Goal: Information Seeking & Learning: Learn about a topic

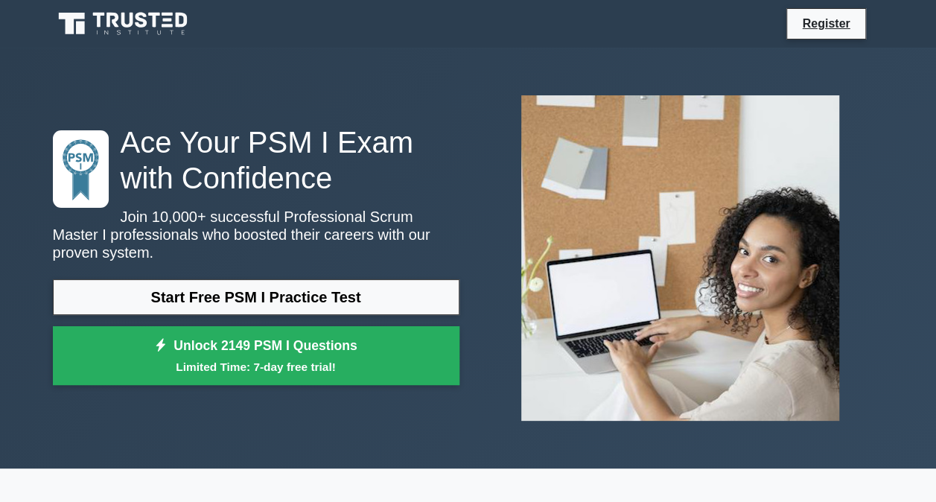
drag, startPoint x: 281, startPoint y: 287, endPoint x: 301, endPoint y: 247, distance: 45.0
click at [281, 288] on link "Start Free PSM I Practice Test" at bounding box center [256, 297] width 407 height 36
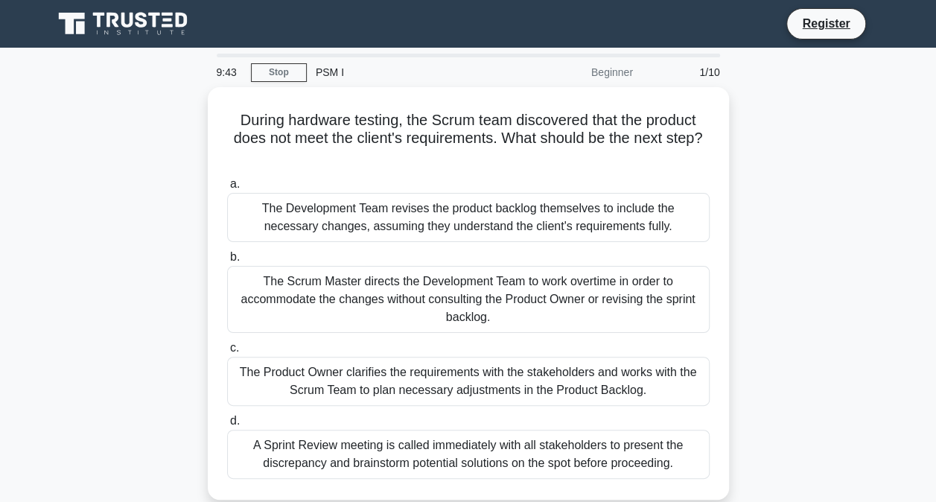
scroll to position [74, 0]
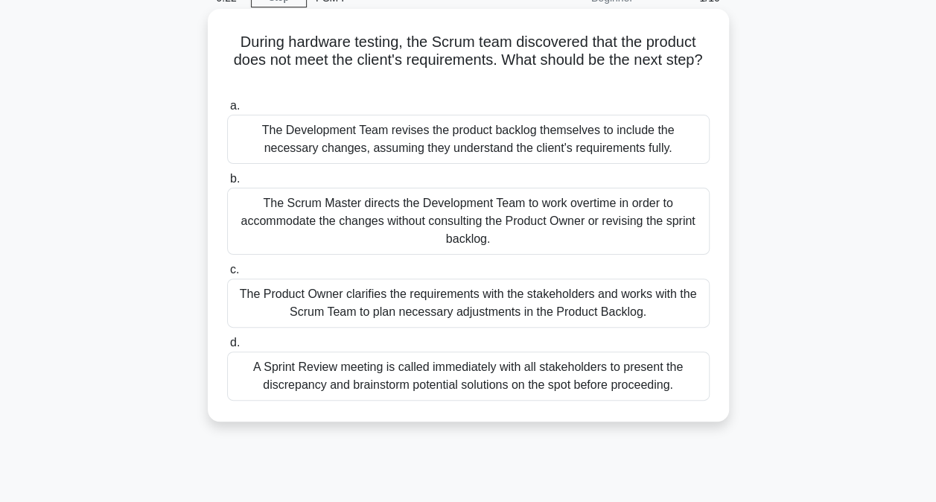
click at [547, 147] on div "The Development Team revises the product backlog themselves to include the nece…" at bounding box center [468, 139] width 483 height 49
click at [227, 111] on input "a. The Development Team revises the product backlog themselves to include the n…" at bounding box center [227, 106] width 0 height 10
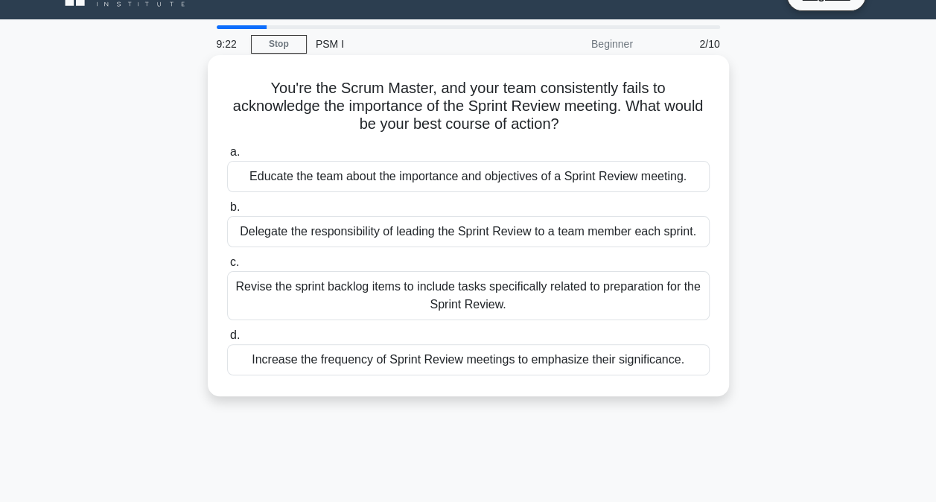
scroll to position [0, 0]
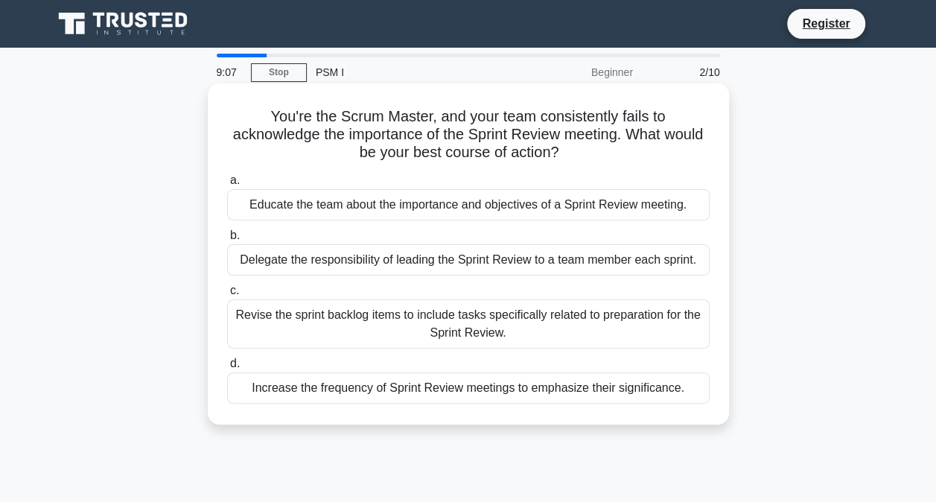
click at [480, 206] on div "Educate the team about the importance and objectives of a Sprint Review meeting." at bounding box center [468, 204] width 483 height 31
click at [227, 185] on input "a. Educate the team about the importance and objectives of a Sprint Review meet…" at bounding box center [227, 181] width 0 height 10
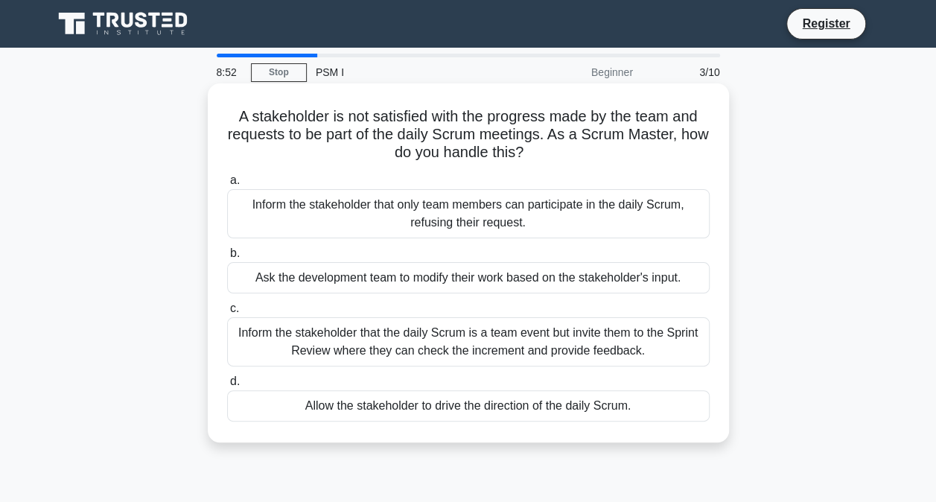
click at [477, 212] on div "Inform the stakeholder that only team members can participate in the daily Scru…" at bounding box center [468, 213] width 483 height 49
click at [227, 185] on input "a. Inform the stakeholder that only team members can participate in the daily S…" at bounding box center [227, 181] width 0 height 10
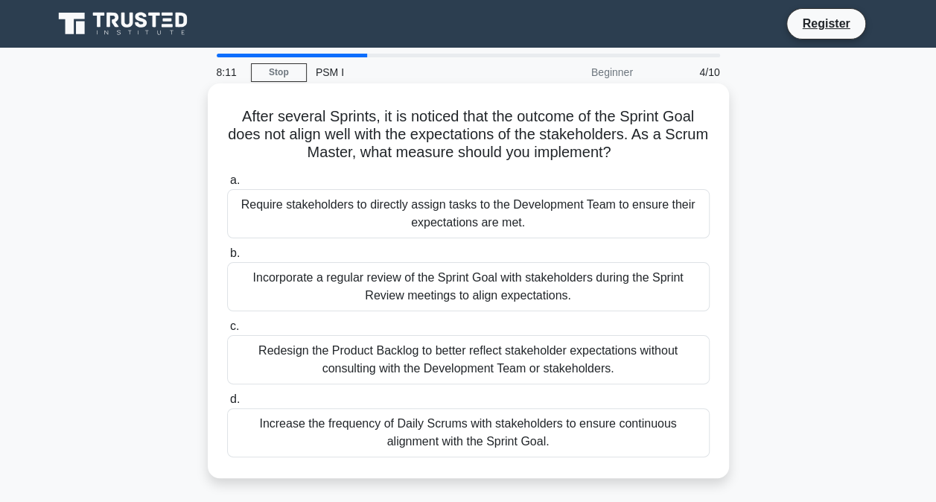
click at [429, 291] on div "Incorporate a regular review of the Sprint Goal with stakeholders during the Sp…" at bounding box center [468, 286] width 483 height 49
click at [227, 258] on input "b. Incorporate a regular review of the Sprint Goal with stakeholders during the…" at bounding box center [227, 254] width 0 height 10
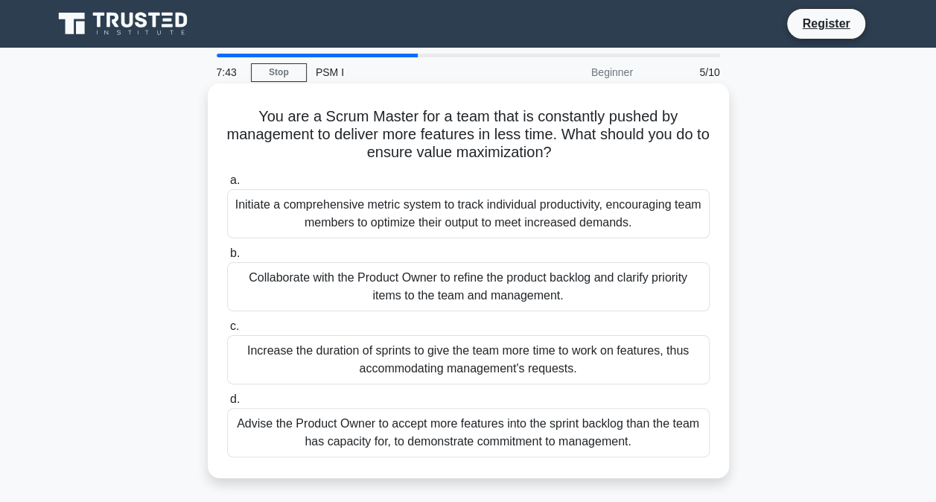
click at [432, 285] on div "Collaborate with the Product Owner to refine the product backlog and clarify pr…" at bounding box center [468, 286] width 483 height 49
click at [227, 258] on input "b. Collaborate with the Product Owner to refine the product backlog and clarify…" at bounding box center [227, 254] width 0 height 10
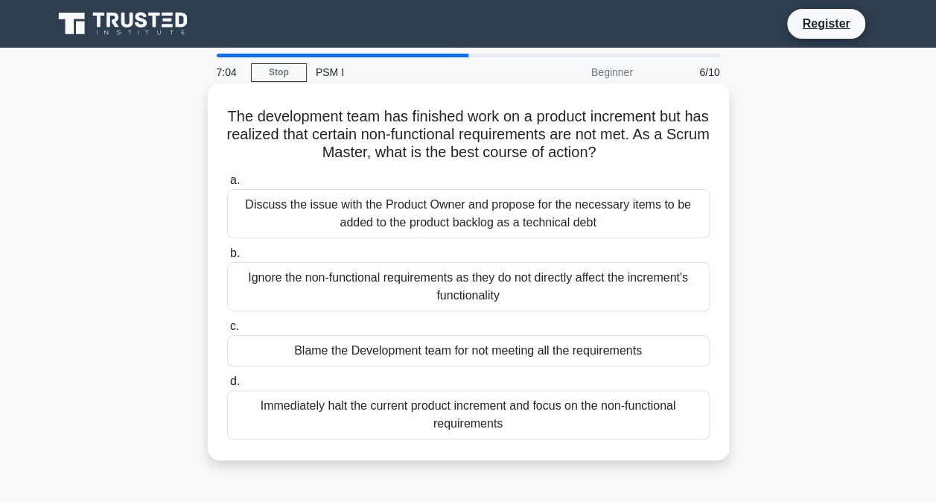
click at [460, 227] on div "Discuss the issue with the Product Owner and propose for the necessary items to…" at bounding box center [468, 213] width 483 height 49
click at [227, 185] on input "a. Discuss the issue with the Product Owner and propose for the necessary items…" at bounding box center [227, 181] width 0 height 10
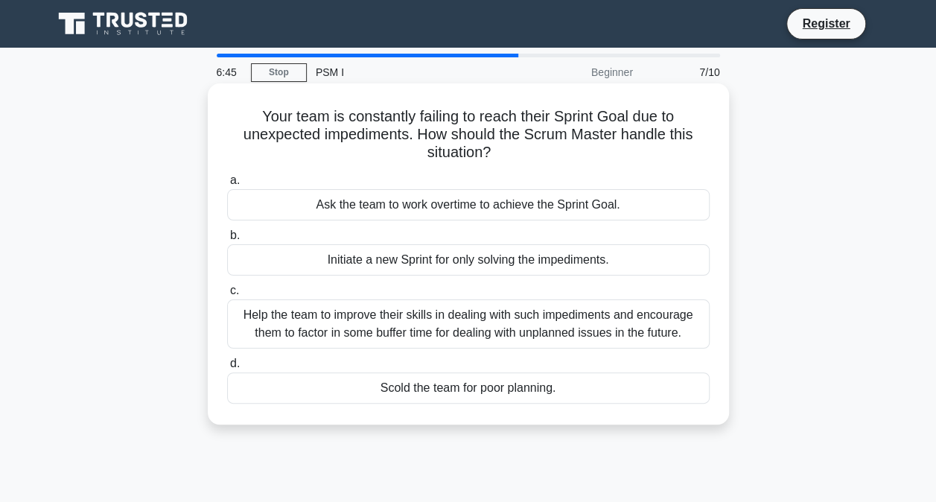
click at [462, 317] on div "Help the team to improve their skills in dealing with such impediments and enco…" at bounding box center [468, 323] width 483 height 49
click at [227, 296] on input "c. Help the team to improve their skills in dealing with such impediments and e…" at bounding box center [227, 291] width 0 height 10
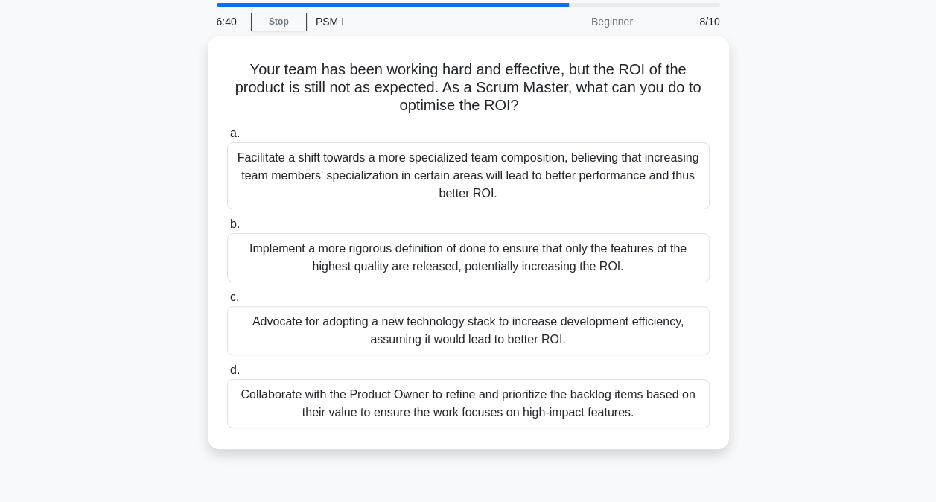
scroll to position [74, 0]
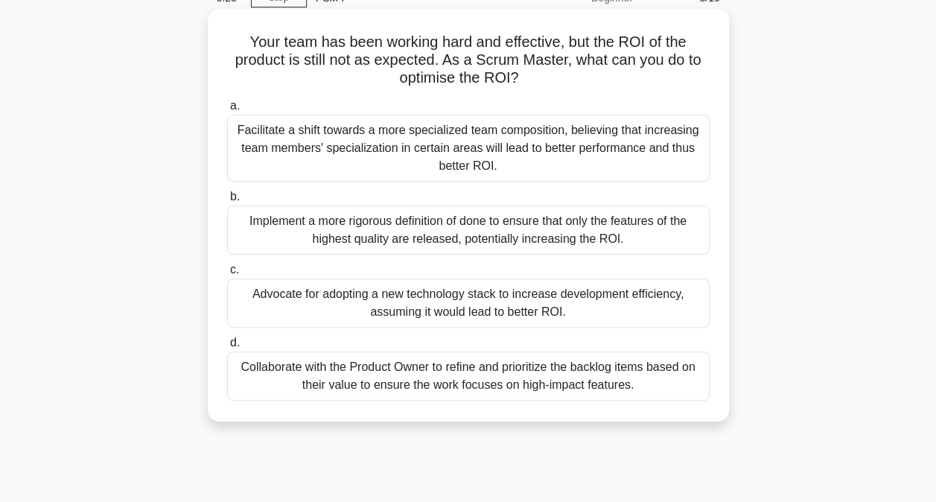
click at [429, 380] on div "Collaborate with the Product Owner to refine and prioritize the backlog items b…" at bounding box center [468, 375] width 483 height 49
click at [227, 348] on input "d. Collaborate with the Product Owner to refine and prioritize the backlog item…" at bounding box center [227, 343] width 0 height 10
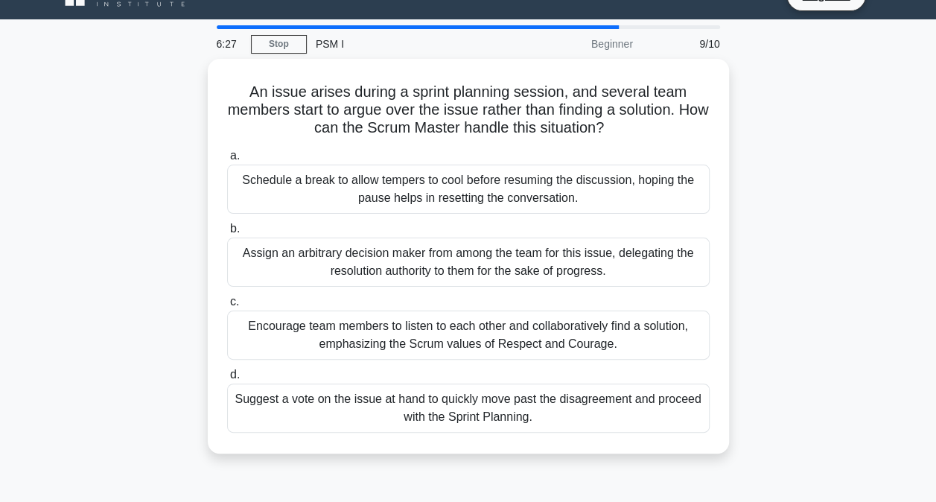
scroll to position [0, 0]
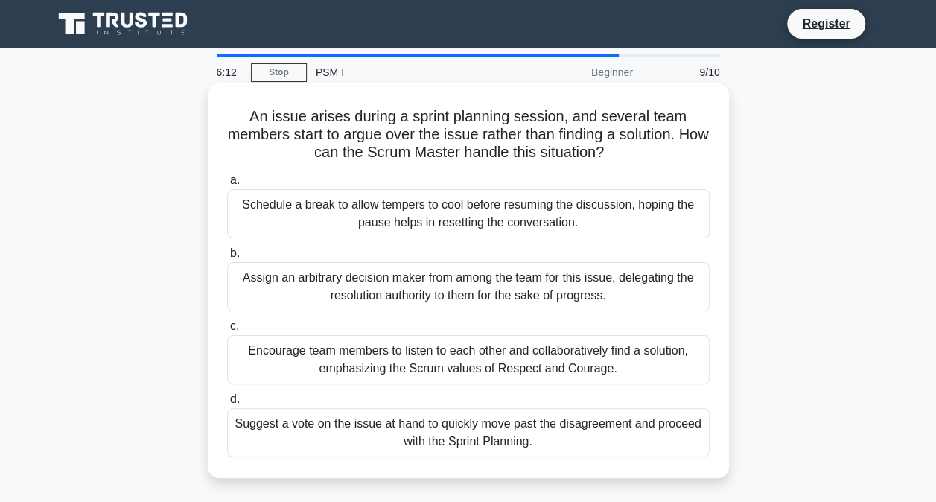
click at [432, 363] on div "Encourage team members to listen to each other and collaboratively find a solut…" at bounding box center [468, 359] width 483 height 49
click at [227, 331] on input "c. Encourage team members to listen to each other and collaboratively find a so…" at bounding box center [227, 327] width 0 height 10
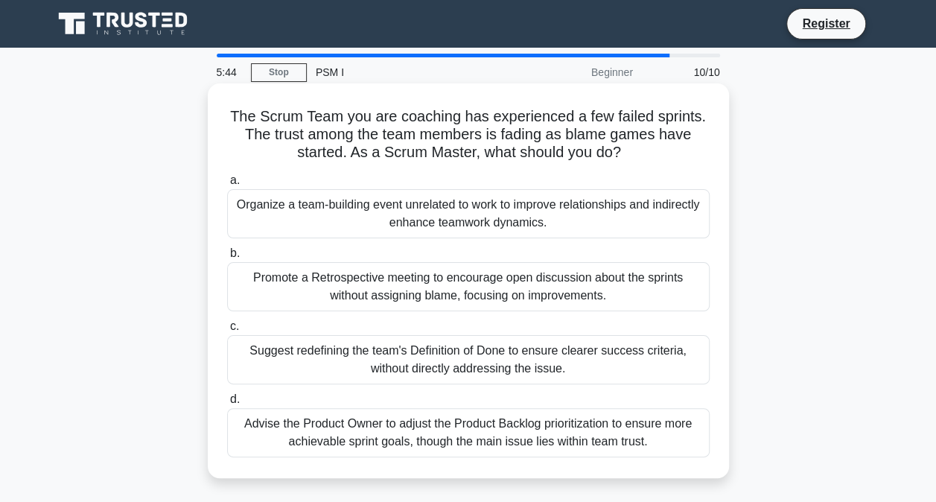
click at [484, 435] on div "Advise the Product Owner to adjust the Product Backlog prioritization to ensure…" at bounding box center [468, 432] width 483 height 49
click at [227, 404] on input "d. Advise the Product Owner to adjust the Product Backlog prioritization to ens…" at bounding box center [227, 400] width 0 height 10
